Goal: Task Accomplishment & Management: Use online tool/utility

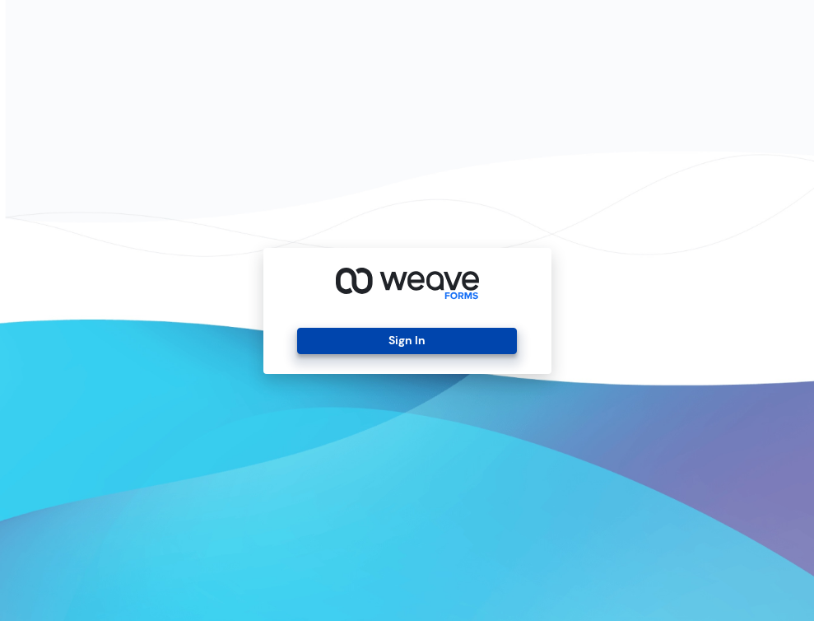
click at [330, 338] on button "Sign In" at bounding box center [407, 341] width 220 height 26
